Goal: Information Seeking & Learning: Check status

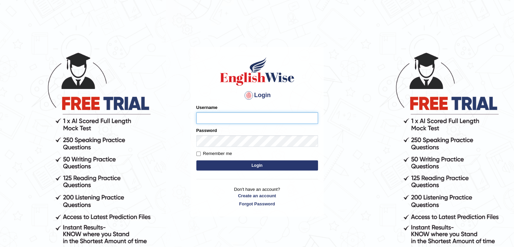
click at [231, 120] on input "Username" at bounding box center [257, 117] width 122 height 11
type input "nipenyogesh"
click at [196, 160] on button "Login" at bounding box center [257, 165] width 122 height 10
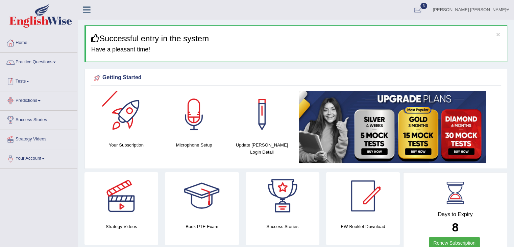
click at [28, 81] on link "Tests" at bounding box center [38, 80] width 77 height 17
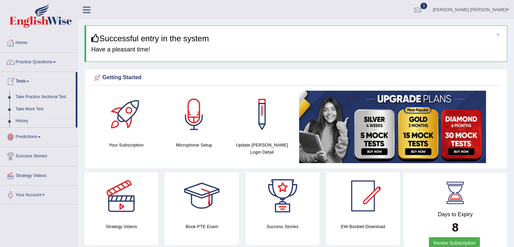
click at [27, 107] on link "Take Mock Test" at bounding box center [44, 109] width 63 height 12
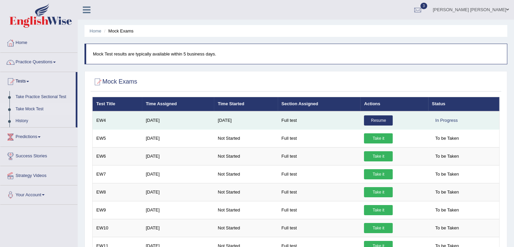
click at [373, 118] on link "Resume" at bounding box center [378, 120] width 29 height 10
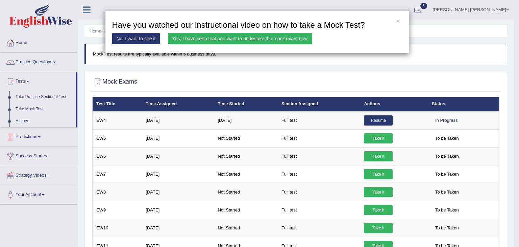
click at [218, 38] on link "Yes, I have seen that and want to undertake the mock exam now" at bounding box center [240, 38] width 144 height 11
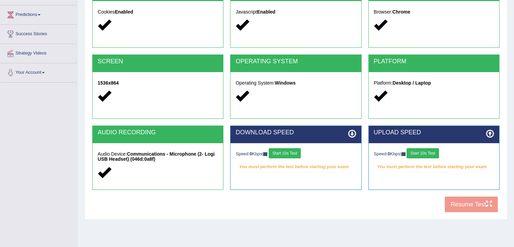
scroll to position [86, 0]
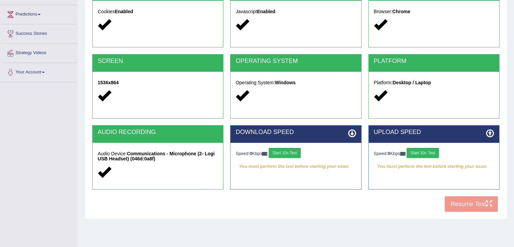
click at [296, 154] on button "Start 10s Test" at bounding box center [285, 153] width 32 height 10
click at [429, 151] on button "Start 10s Test" at bounding box center [422, 153] width 32 height 10
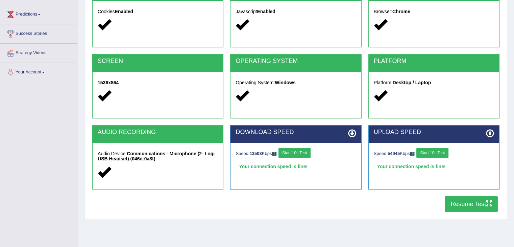
click at [462, 205] on button "Resume Test" at bounding box center [471, 204] width 53 height 16
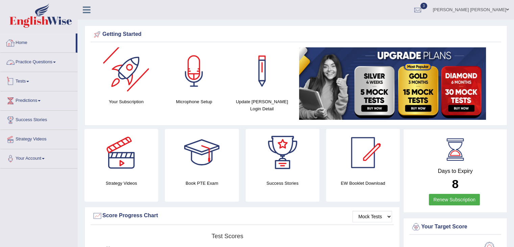
click at [29, 43] on link "Home" at bounding box center [37, 41] width 75 height 17
click at [47, 16] on img at bounding box center [40, 15] width 63 height 24
click at [35, 18] on img at bounding box center [40, 15] width 63 height 24
click at [42, 19] on img at bounding box center [40, 15] width 63 height 24
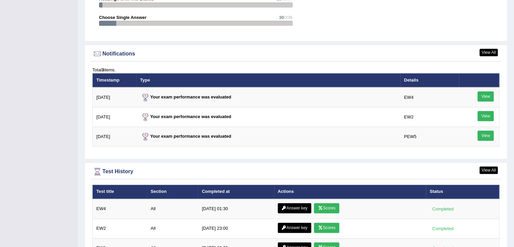
scroll to position [784, 0]
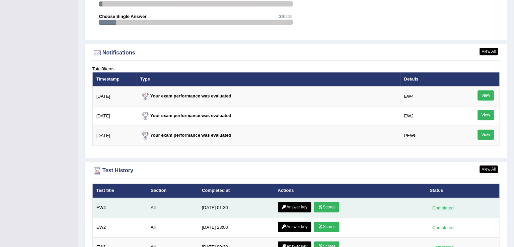
click at [324, 202] on link "Scores" at bounding box center [326, 207] width 25 height 10
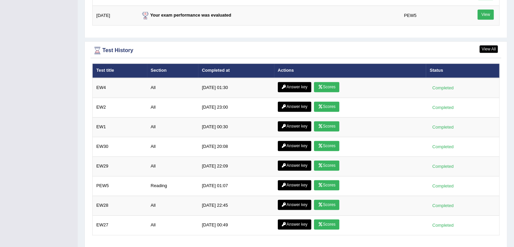
scroll to position [920, 0]
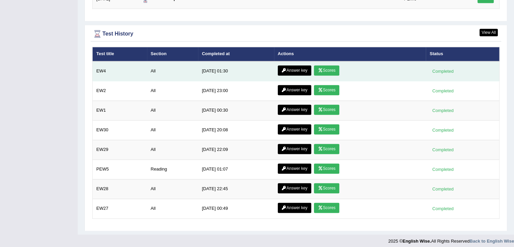
click at [294, 68] on link "Answer key" at bounding box center [294, 70] width 33 height 10
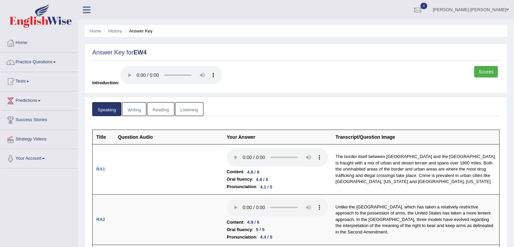
click at [133, 104] on link "Writing" at bounding box center [134, 109] width 24 height 14
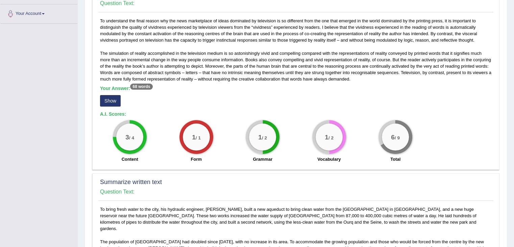
scroll to position [159, 0]
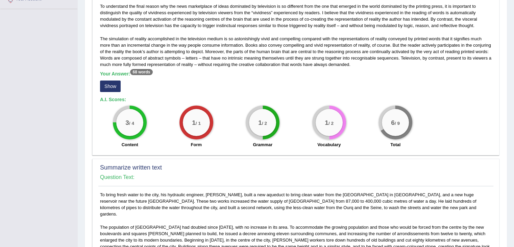
click at [111, 82] on button "Show" at bounding box center [110, 85] width 21 height 11
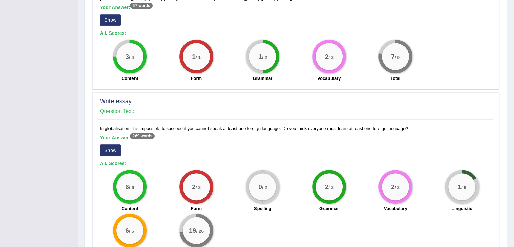
scroll to position [474, 0]
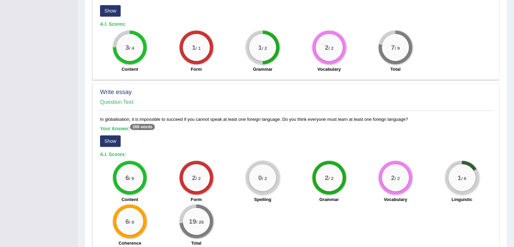
click at [109, 135] on button "Show" at bounding box center [110, 140] width 21 height 11
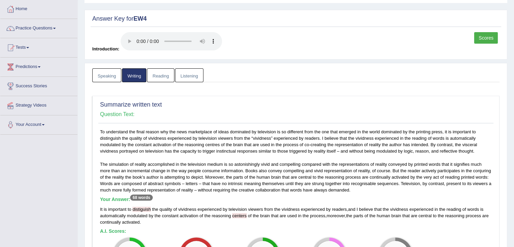
scroll to position [0, 0]
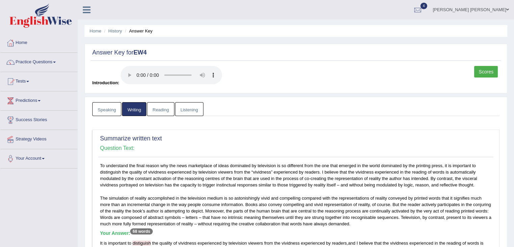
click at [161, 108] on link "Reading" at bounding box center [160, 109] width 27 height 14
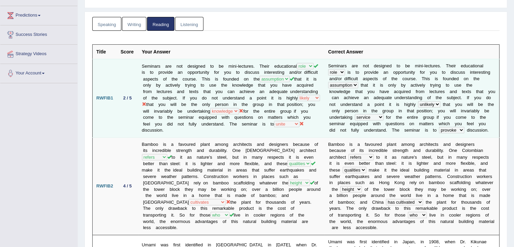
scroll to position [85, 0]
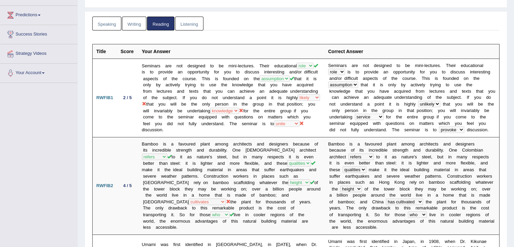
click at [195, 23] on link "Listening" at bounding box center [189, 24] width 28 height 14
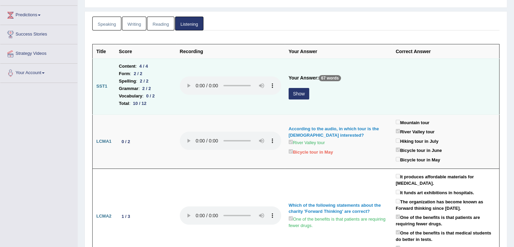
click at [294, 96] on button "Show" at bounding box center [299, 93] width 21 height 11
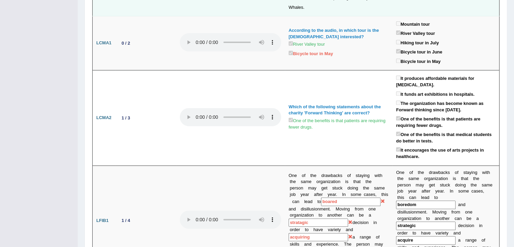
scroll to position [0, 0]
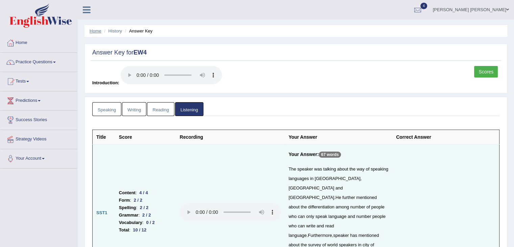
click at [95, 32] on link "Home" at bounding box center [96, 30] width 12 height 5
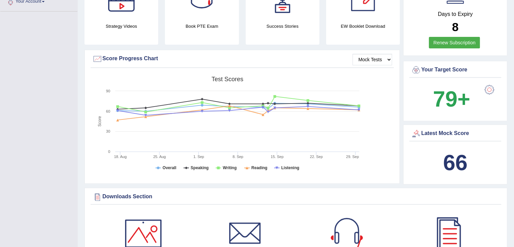
scroll to position [157, 0]
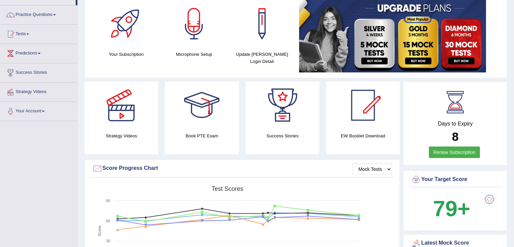
scroll to position [0, 0]
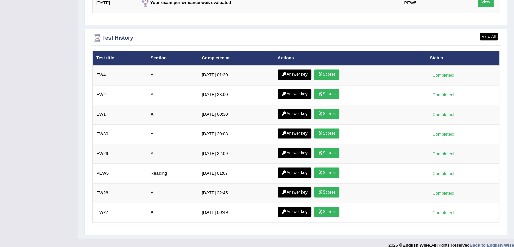
scroll to position [920, 0]
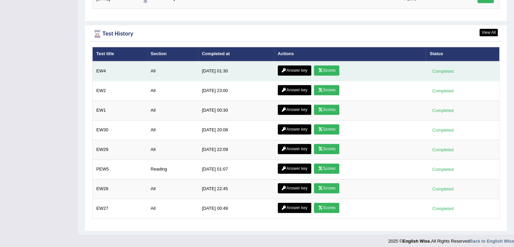
click at [292, 65] on link "Answer key" at bounding box center [294, 70] width 33 height 10
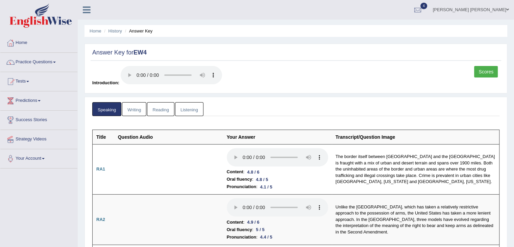
click at [130, 108] on link "Writing" at bounding box center [134, 109] width 24 height 14
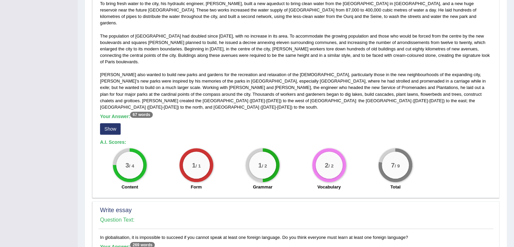
scroll to position [347, 0]
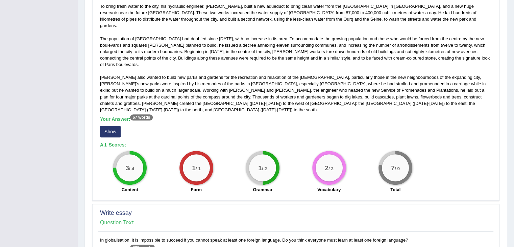
click at [111, 126] on button "Show" at bounding box center [110, 131] width 21 height 11
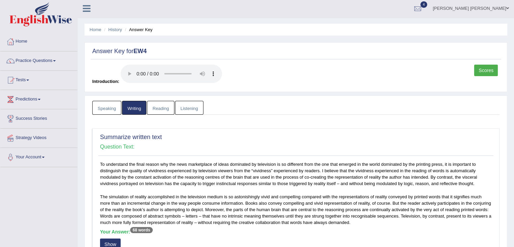
scroll to position [0, 0]
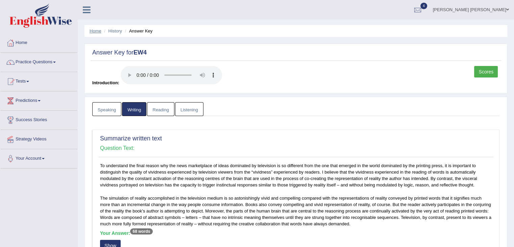
click at [93, 28] on link "Home" at bounding box center [96, 30] width 12 height 5
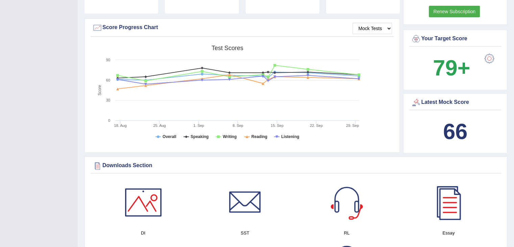
scroll to position [184, 0]
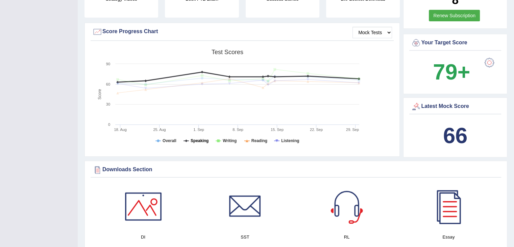
click at [193, 140] on tspan "Speaking" at bounding box center [200, 140] width 18 height 5
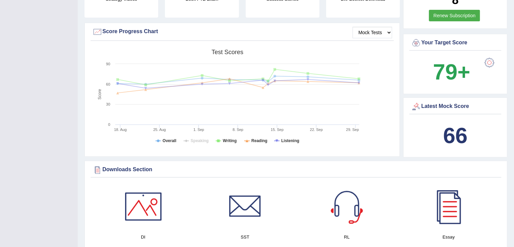
click at [222, 143] on rect at bounding box center [227, 98] width 270 height 105
click at [224, 142] on tspan "Writing" at bounding box center [230, 140] width 14 height 5
click at [246, 143] on rect at bounding box center [227, 98] width 270 height 105
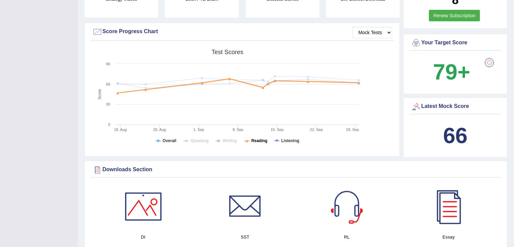
click at [253, 140] on tspan "Reading" at bounding box center [259, 140] width 16 height 5
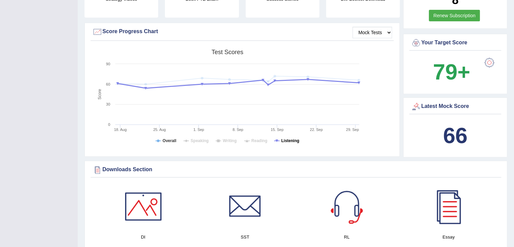
click at [284, 140] on tspan "Listening" at bounding box center [290, 140] width 18 height 5
